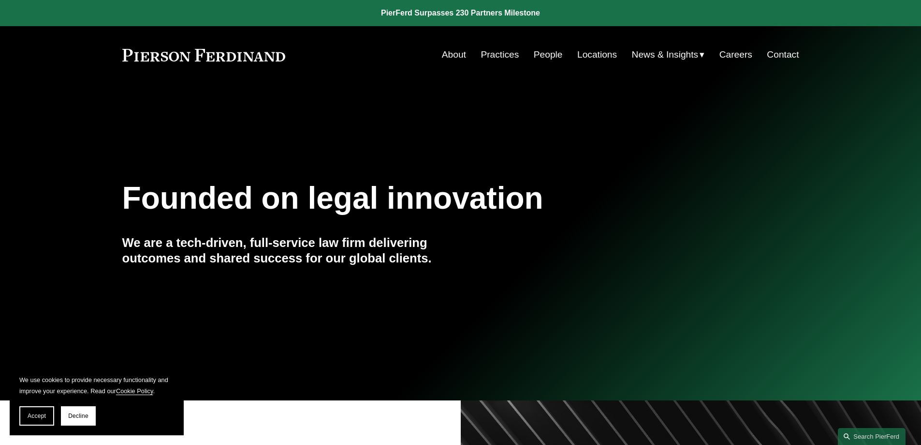
click at [585, 54] on link "Locations" at bounding box center [598, 54] width 40 height 18
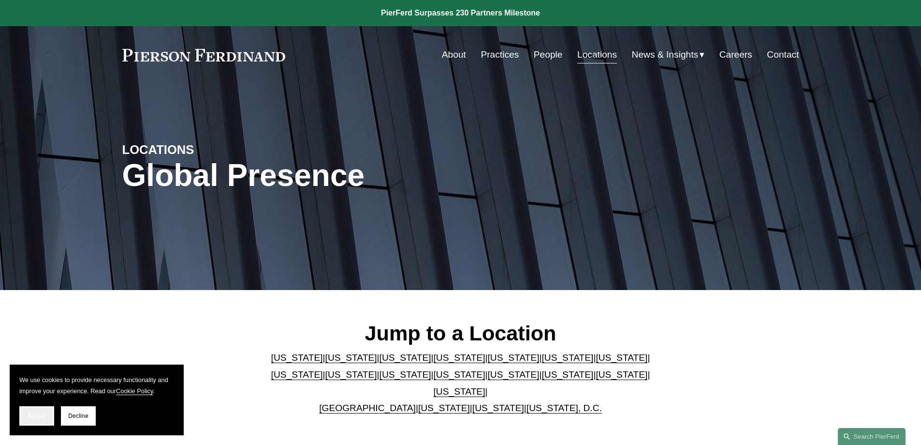
click at [35, 412] on button "Accept" at bounding box center [36, 415] width 35 height 19
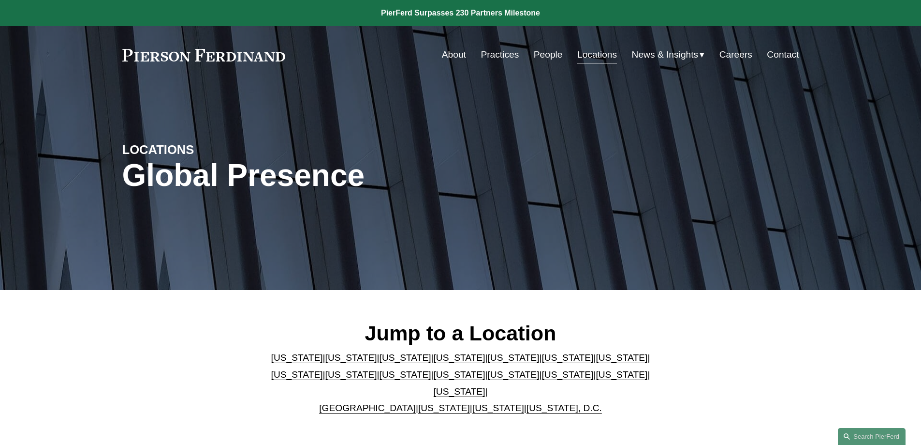
click at [730, 57] on link "Careers" at bounding box center [736, 54] width 33 height 18
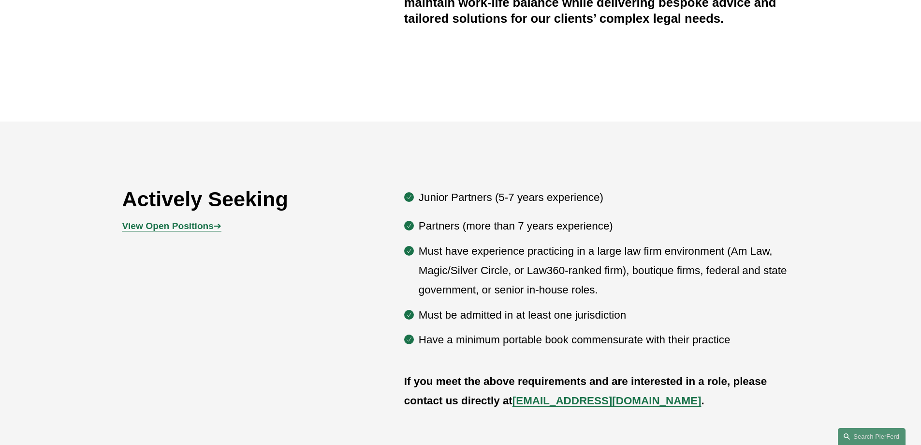
scroll to position [484, 0]
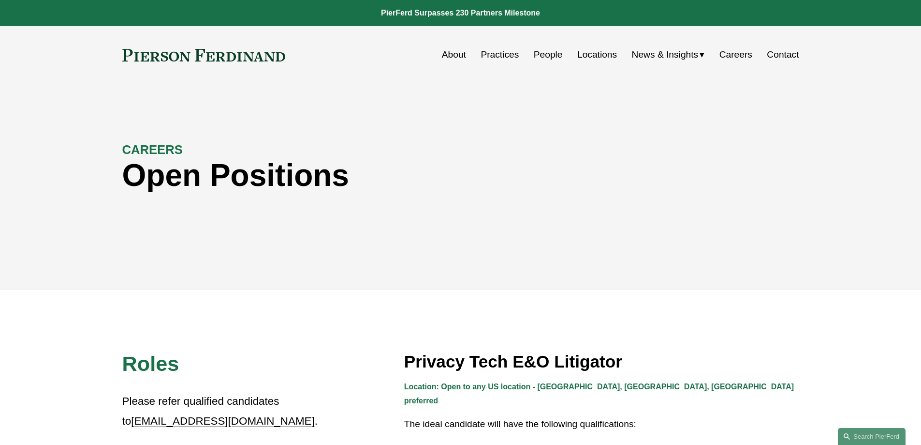
click at [498, 53] on link "Practices" at bounding box center [500, 54] width 38 height 18
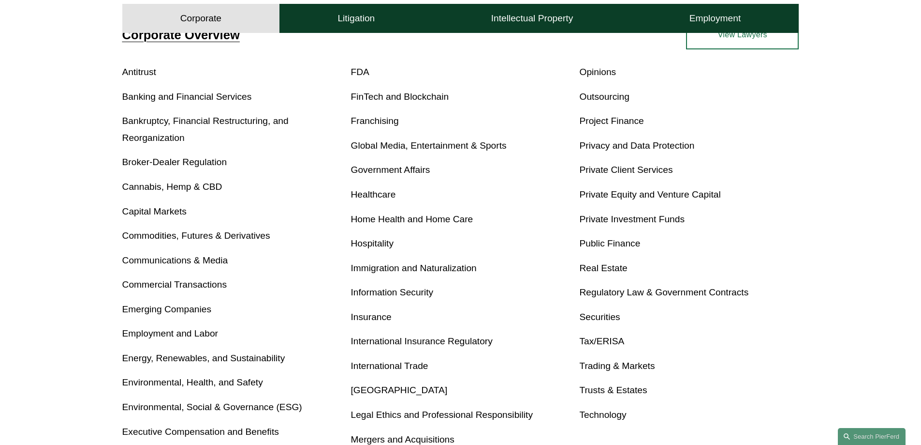
scroll to position [435, 0]
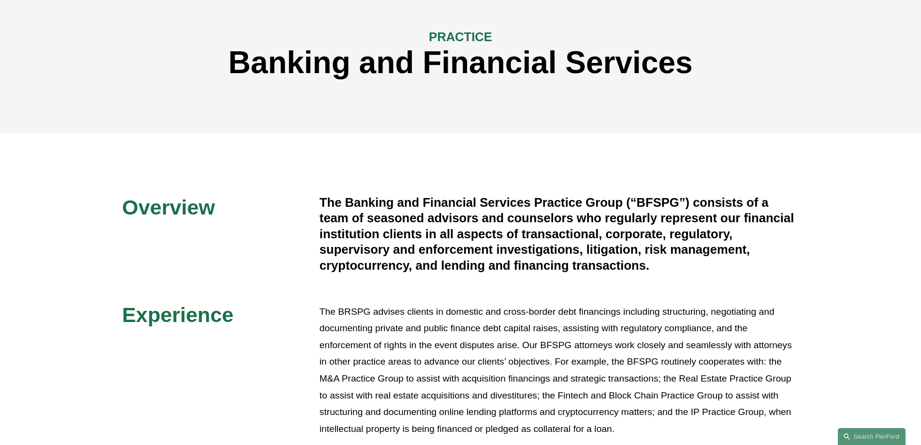
scroll to position [97, 0]
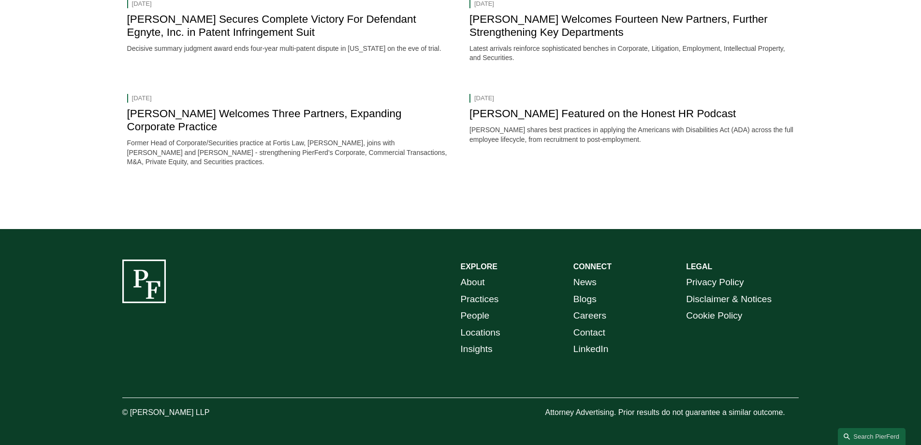
scroll to position [1081, 0]
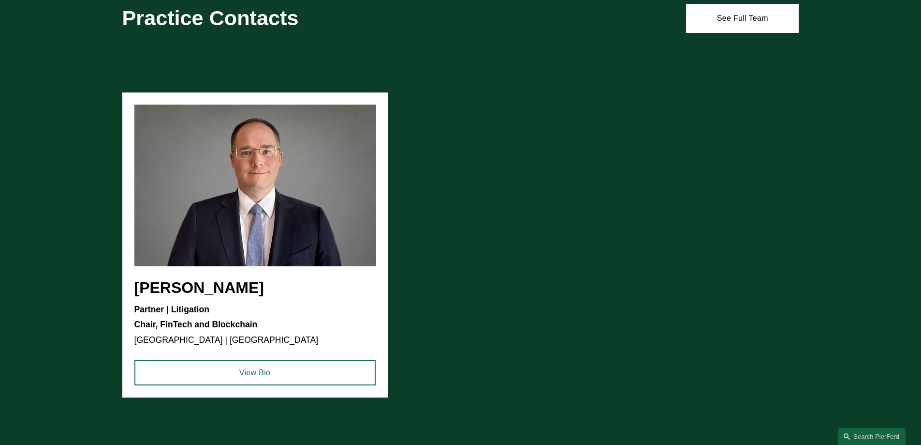
scroll to position [677, 0]
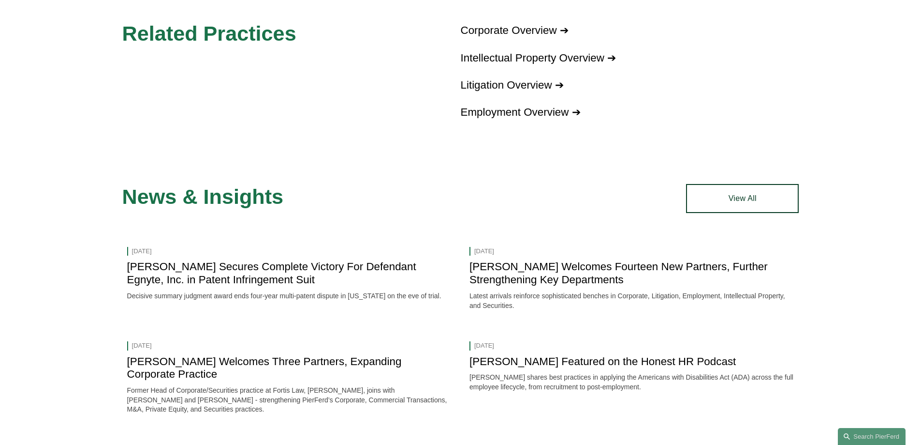
scroll to position [871, 0]
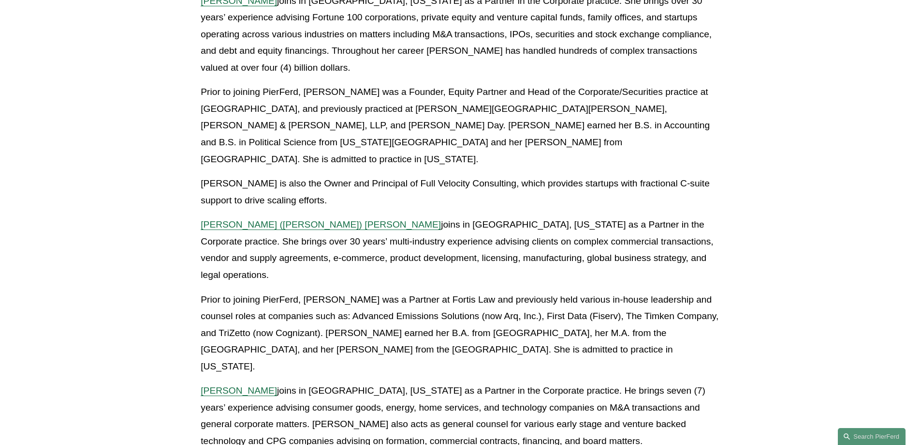
scroll to position [387, 0]
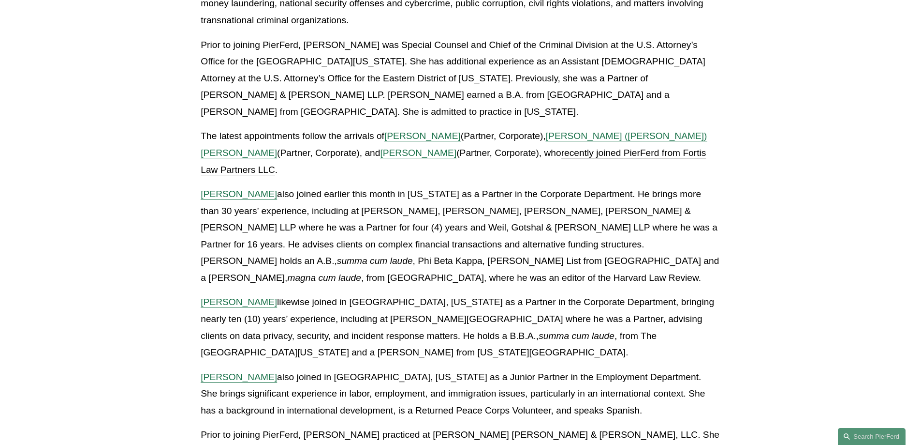
scroll to position [1741, 0]
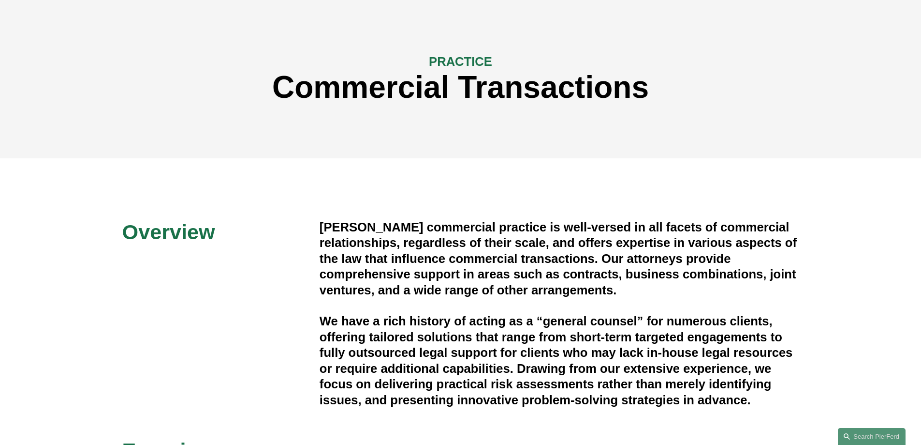
scroll to position [48, 0]
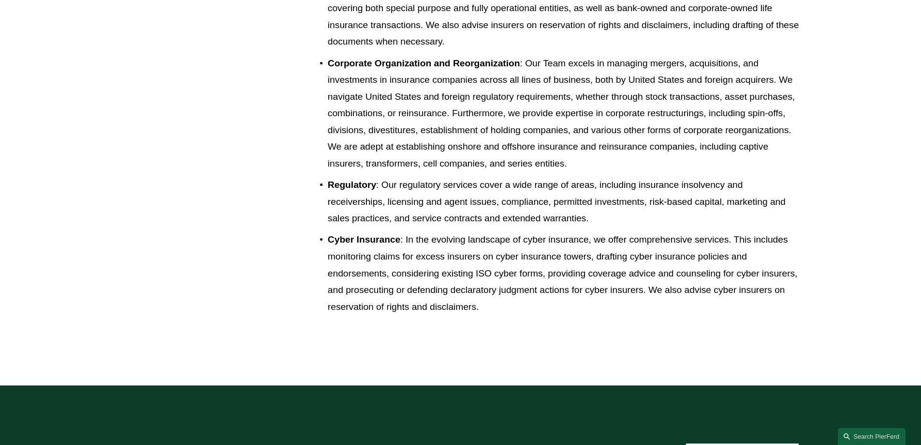
scroll to position [1064, 0]
